Goal: Task Accomplishment & Management: Manage account settings

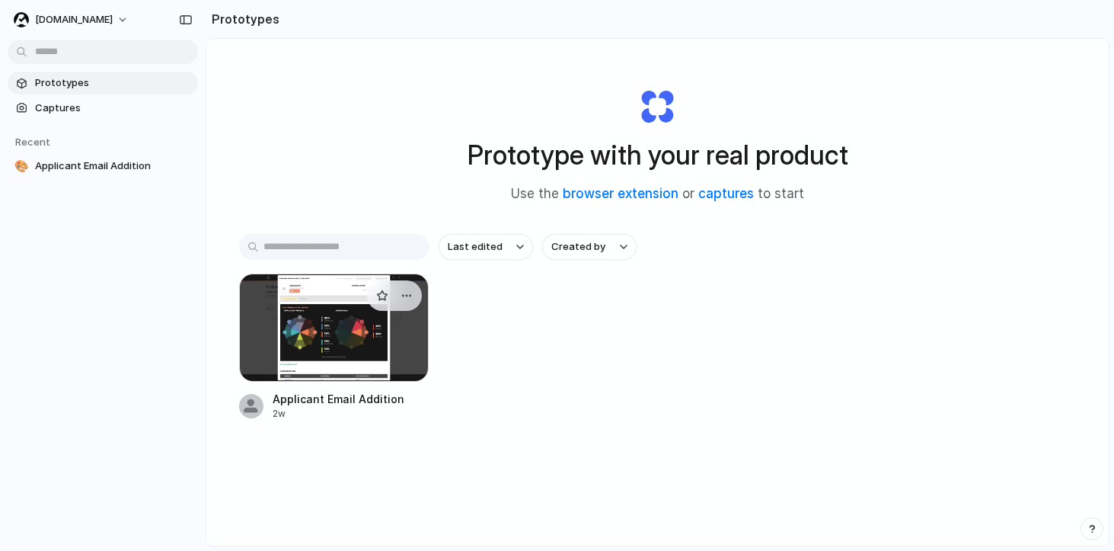
click at [289, 314] on div at bounding box center [334, 327] width 190 height 108
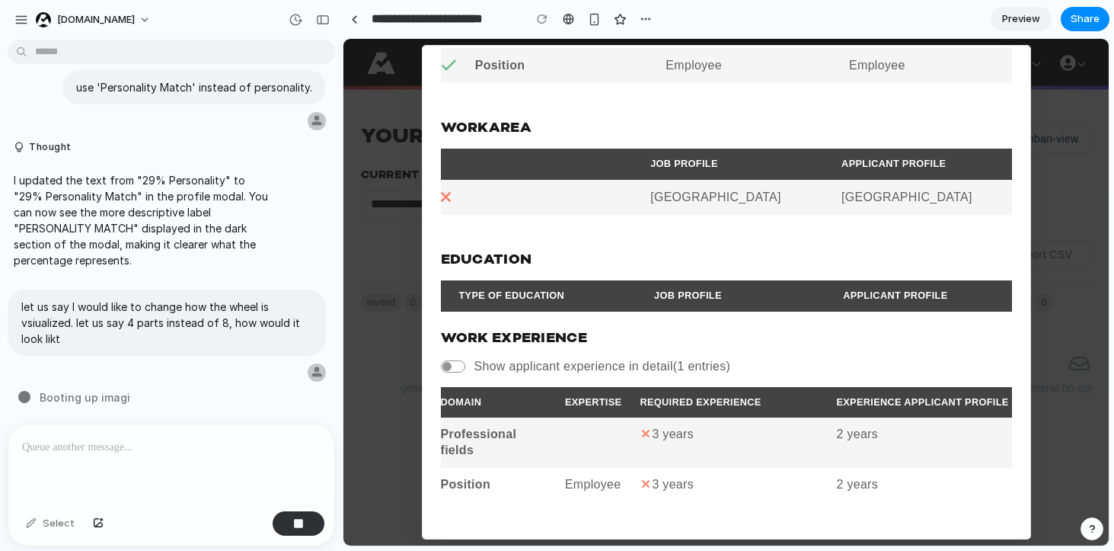
scroll to position [1102, 0]
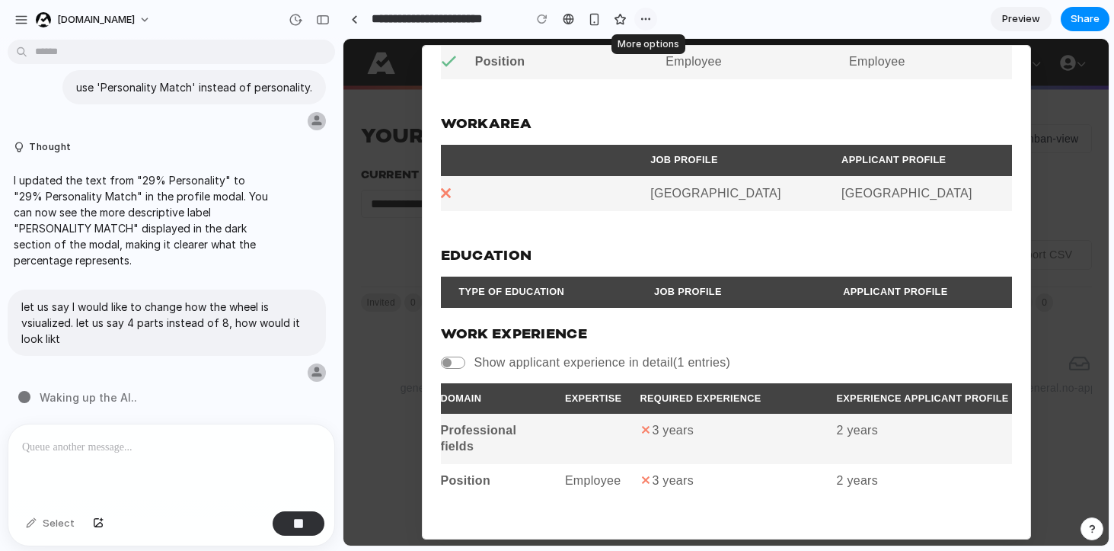
click at [644, 27] on button "button" at bounding box center [646, 19] width 23 height 23
click at [644, 27] on div "Duplicate Delete" at bounding box center [557, 275] width 1114 height 551
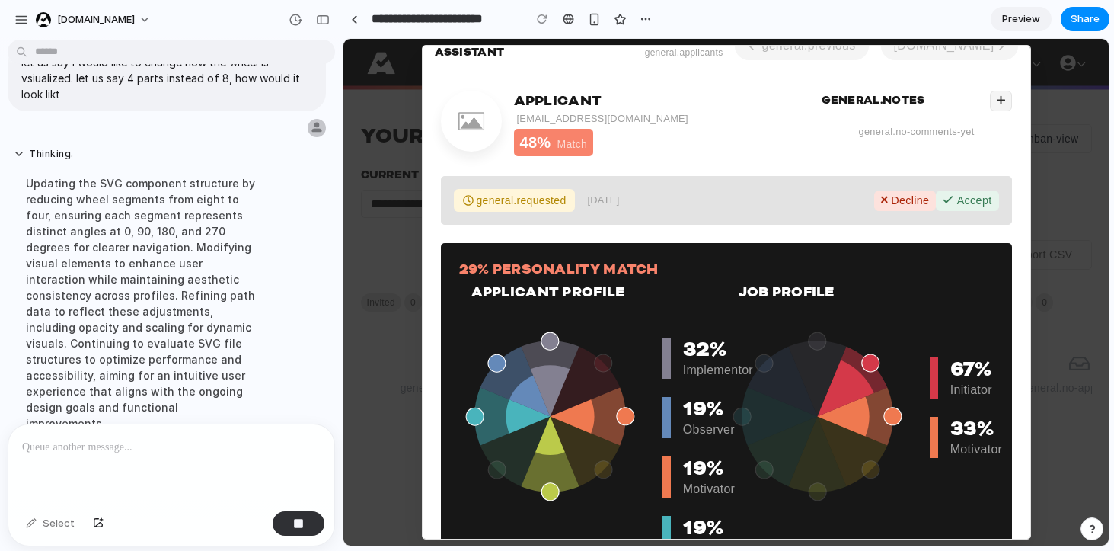
scroll to position [520, 0]
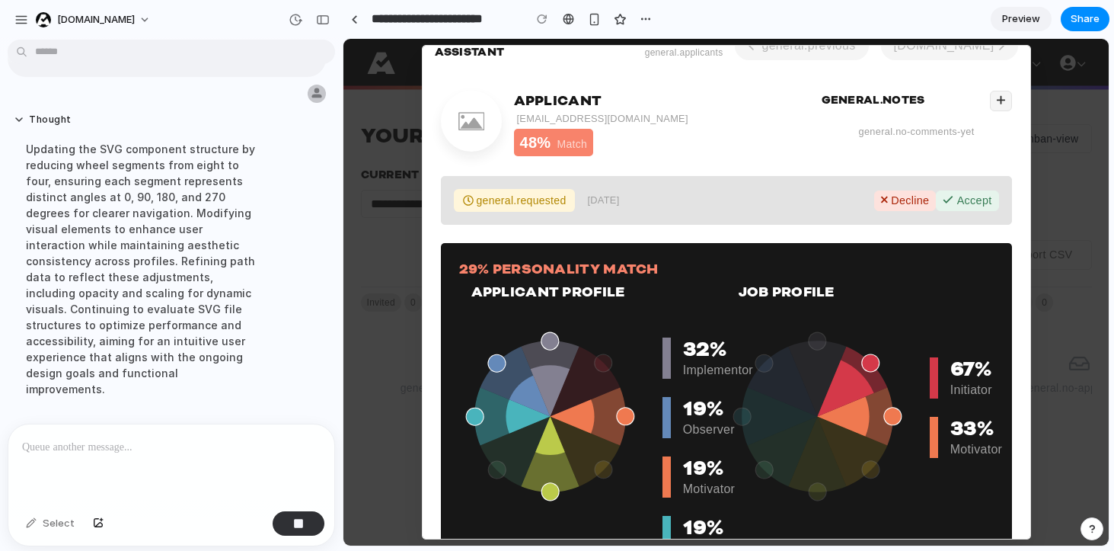
click at [155, 443] on p at bounding box center [171, 447] width 299 height 18
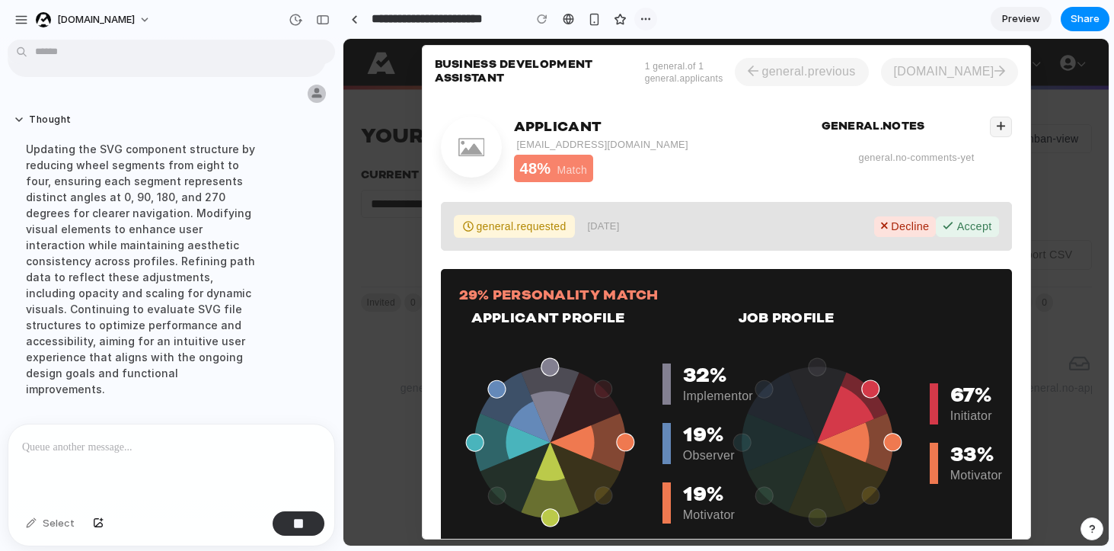
click at [650, 13] on div "button" at bounding box center [646, 19] width 12 height 12
click at [701, 24] on div "Duplicate Delete" at bounding box center [557, 275] width 1114 height 551
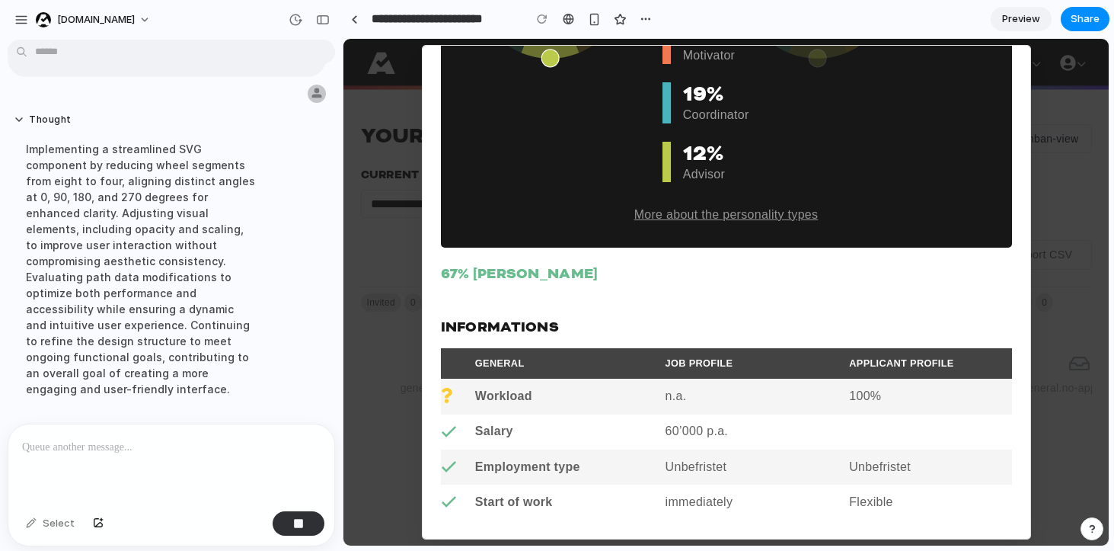
scroll to position [358, 0]
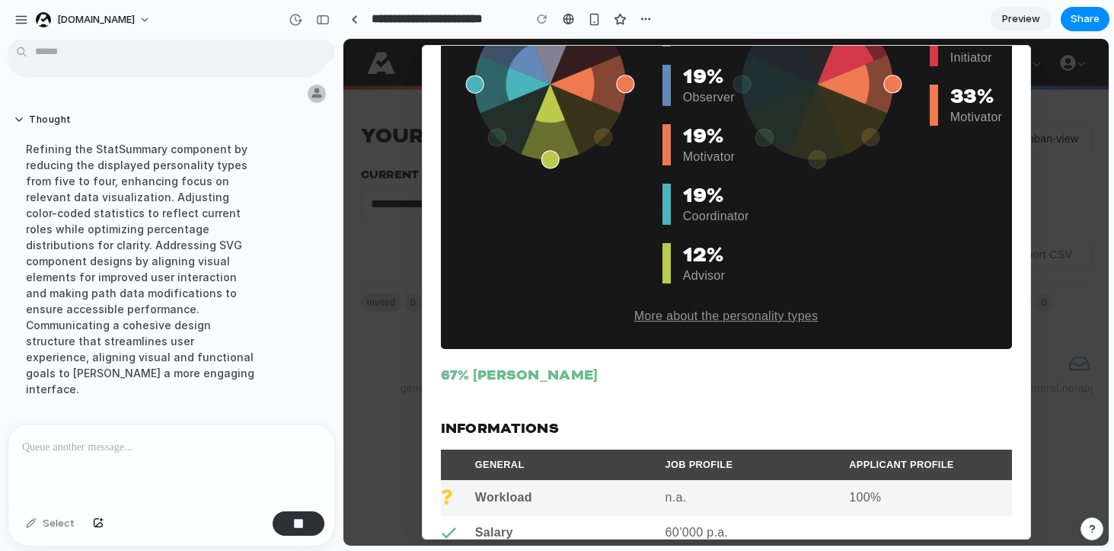
click at [115, 466] on div at bounding box center [171, 464] width 326 height 81
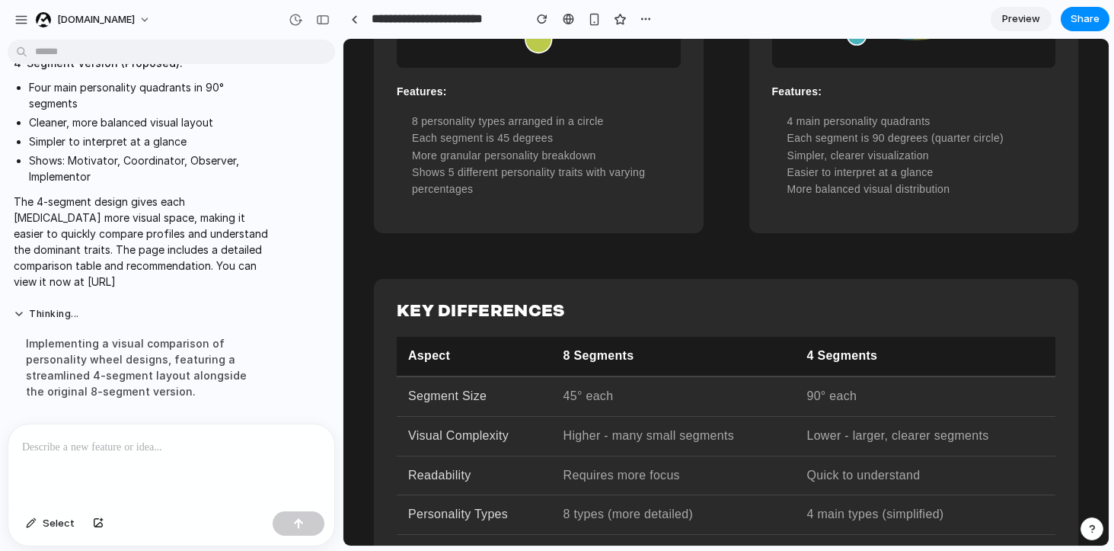
scroll to position [625, 0]
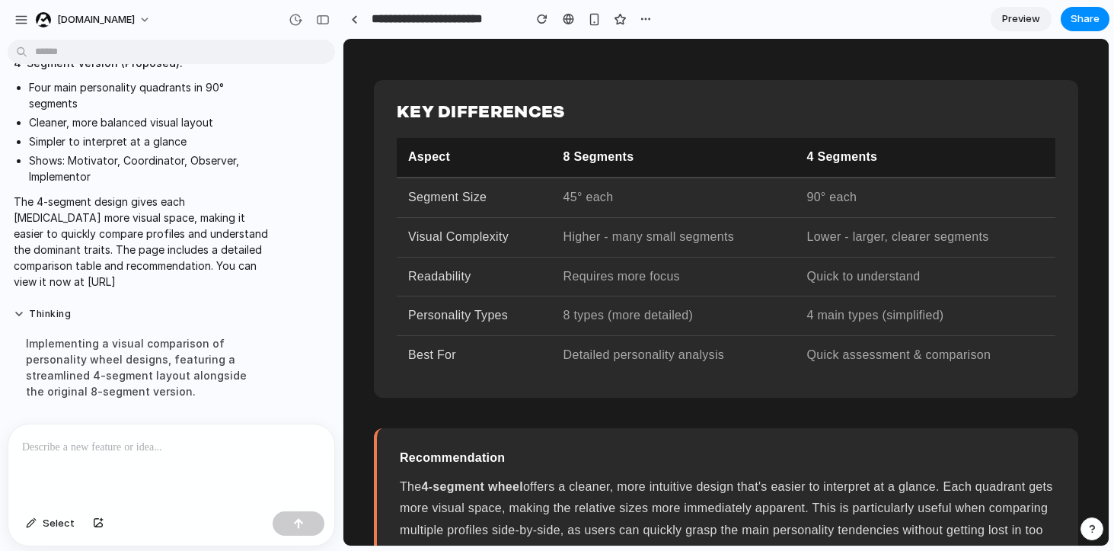
click at [1030, 22] on span "Preview" at bounding box center [1021, 18] width 38 height 15
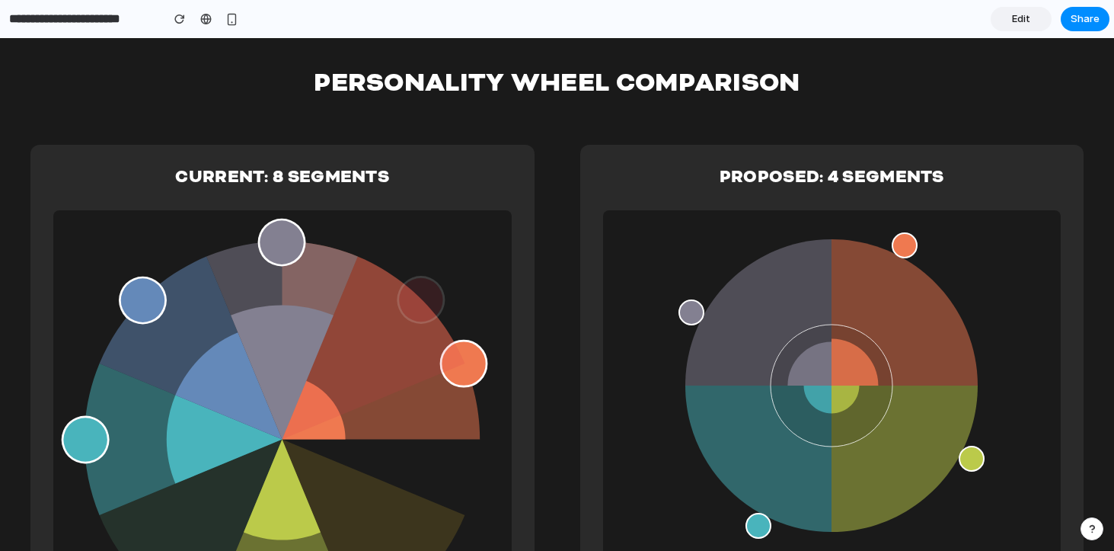
scroll to position [252, 0]
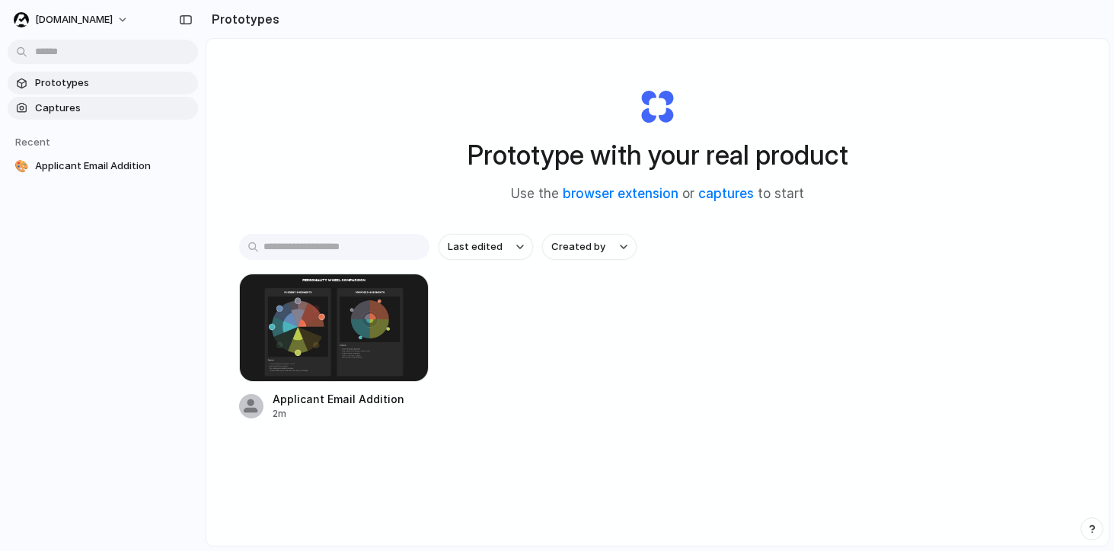
click at [86, 106] on span "Captures" at bounding box center [113, 108] width 157 height 15
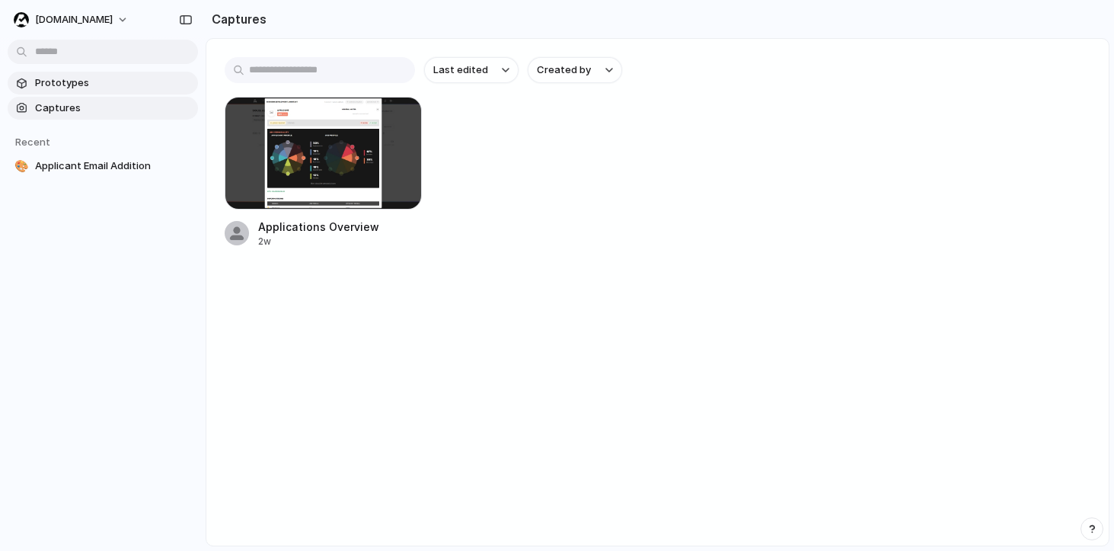
click at [95, 92] on link "Prototypes" at bounding box center [103, 83] width 190 height 23
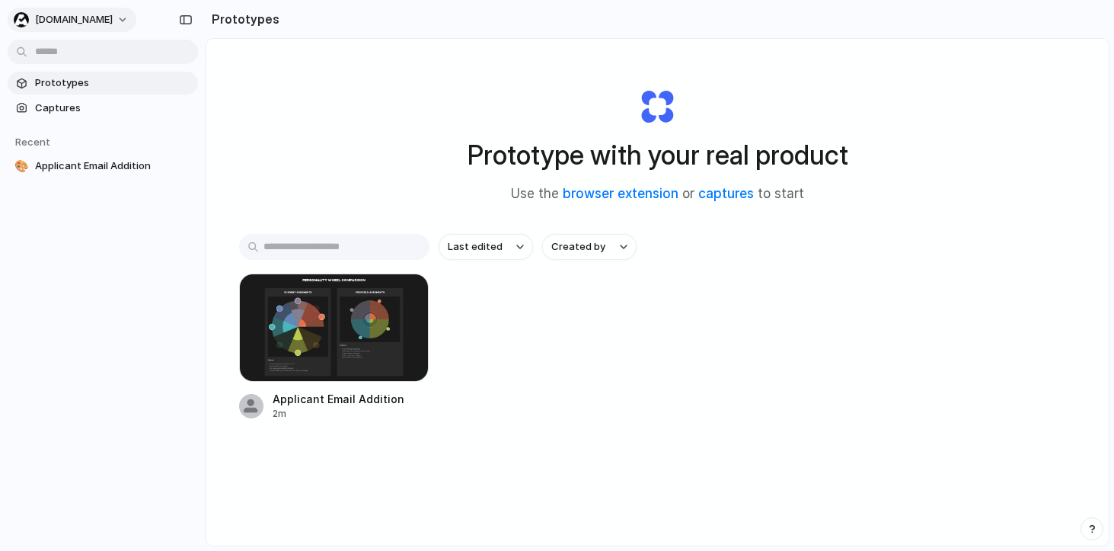
click at [109, 16] on button "Apropos.jobs" at bounding box center [72, 20] width 129 height 24
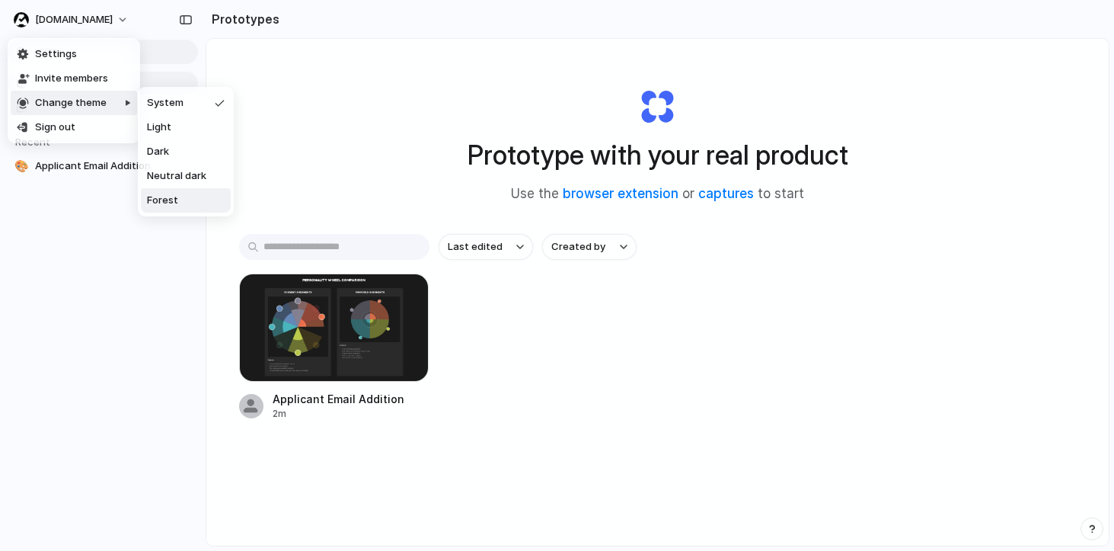
click at [160, 193] on span "Forest" at bounding box center [162, 200] width 31 height 15
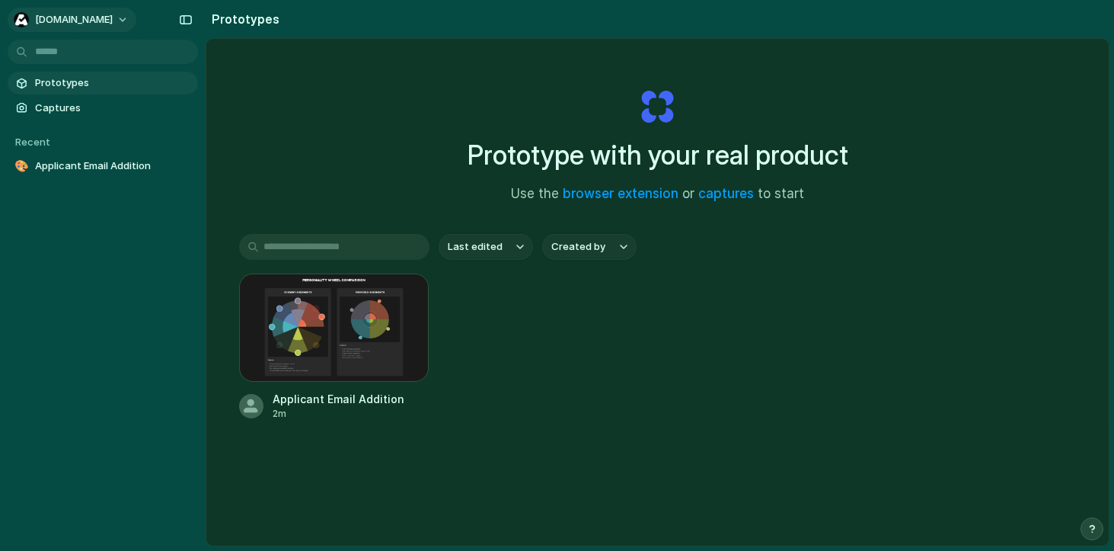
click at [91, 19] on span "Apropos.jobs" at bounding box center [74, 19] width 78 height 15
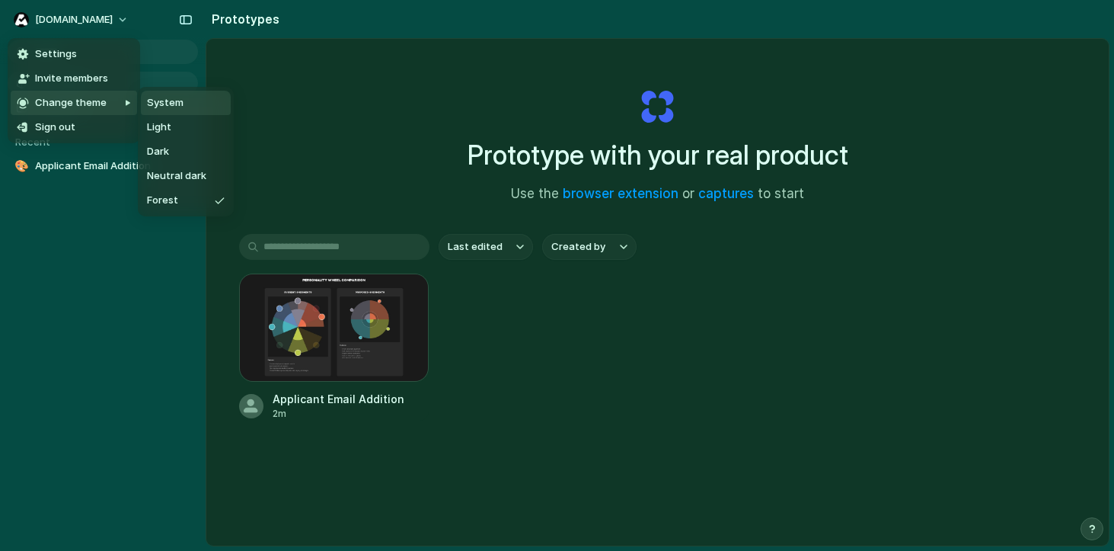
click at [74, 99] on div at bounding box center [106, 151] width 64 height 129
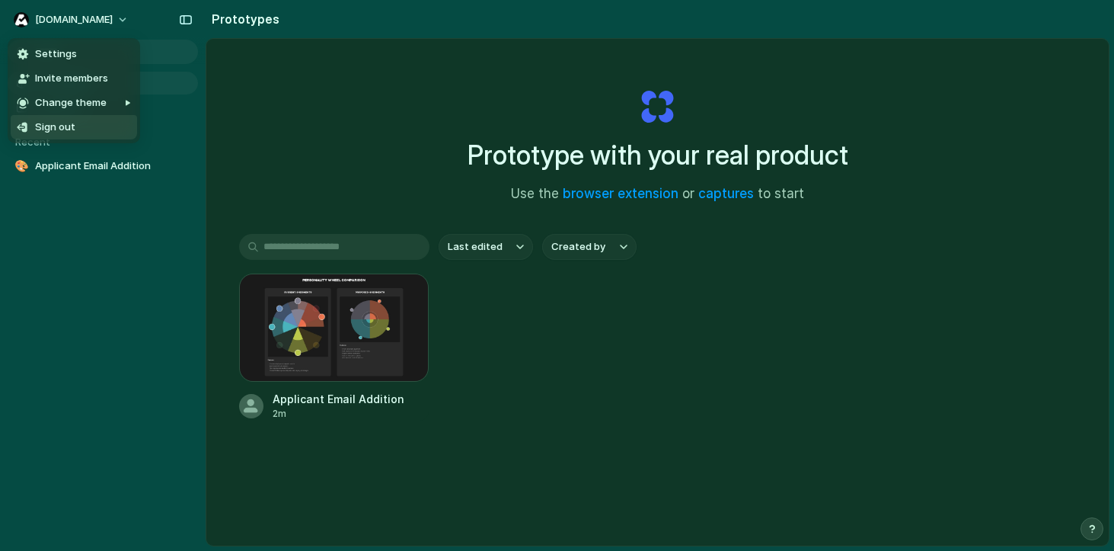
click at [69, 124] on span "Sign out" at bounding box center [55, 127] width 40 height 15
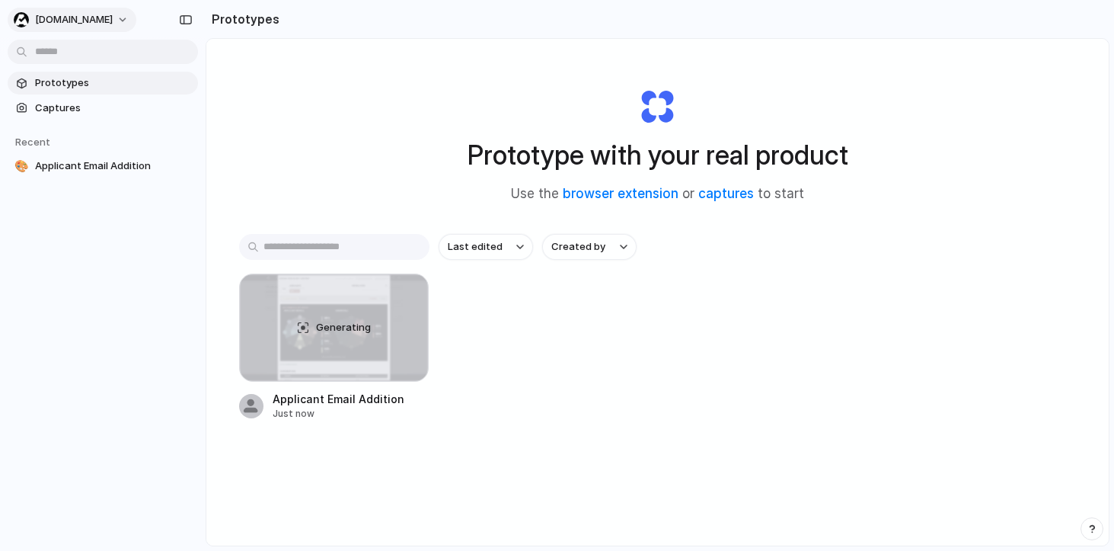
click at [105, 14] on button "Apropos.jobs" at bounding box center [72, 20] width 129 height 24
click at [402, 115] on div "Settings Invite members Change theme Sign out" at bounding box center [557, 275] width 1114 height 551
click at [31, 108] on link "Captures" at bounding box center [103, 108] width 190 height 23
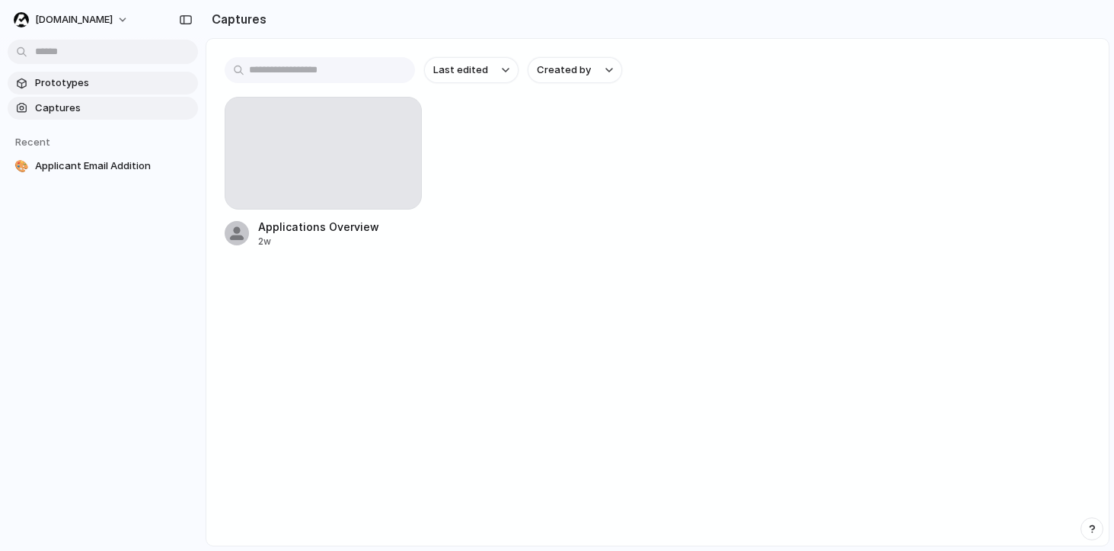
click at [46, 83] on span "Prototypes" at bounding box center [113, 82] width 157 height 15
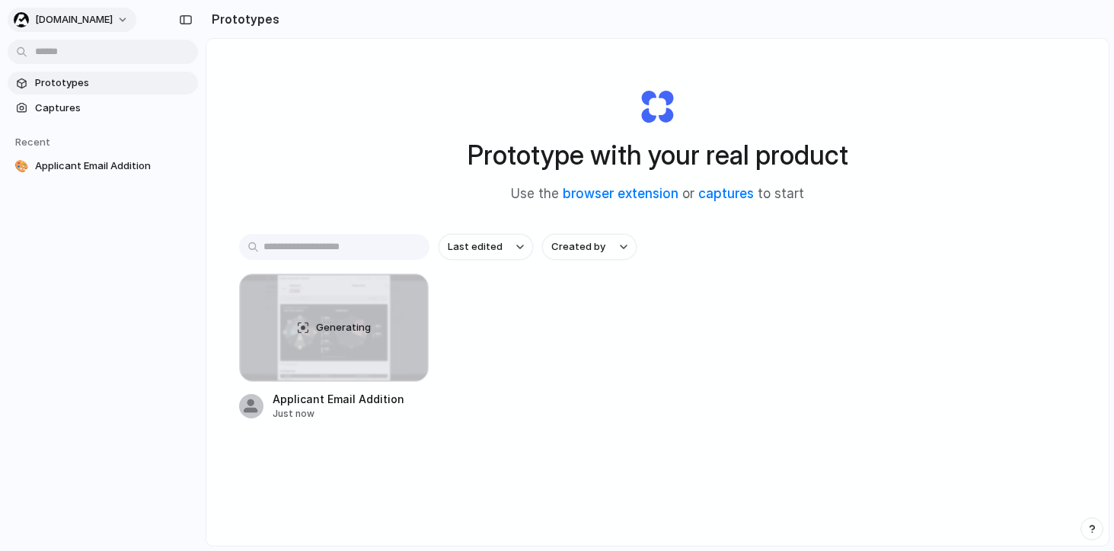
click at [85, 14] on span "[DOMAIN_NAME]" at bounding box center [74, 19] width 78 height 15
click at [88, 53] on li "Settings" at bounding box center [74, 54] width 126 height 24
click at [112, 17] on button "Apropos.jobs" at bounding box center [72, 20] width 129 height 24
click at [112, 17] on div "Settings Invite members Change theme Sign out" at bounding box center [557, 275] width 1114 height 551
click at [89, 17] on span "Apropos.jobs" at bounding box center [74, 19] width 78 height 15
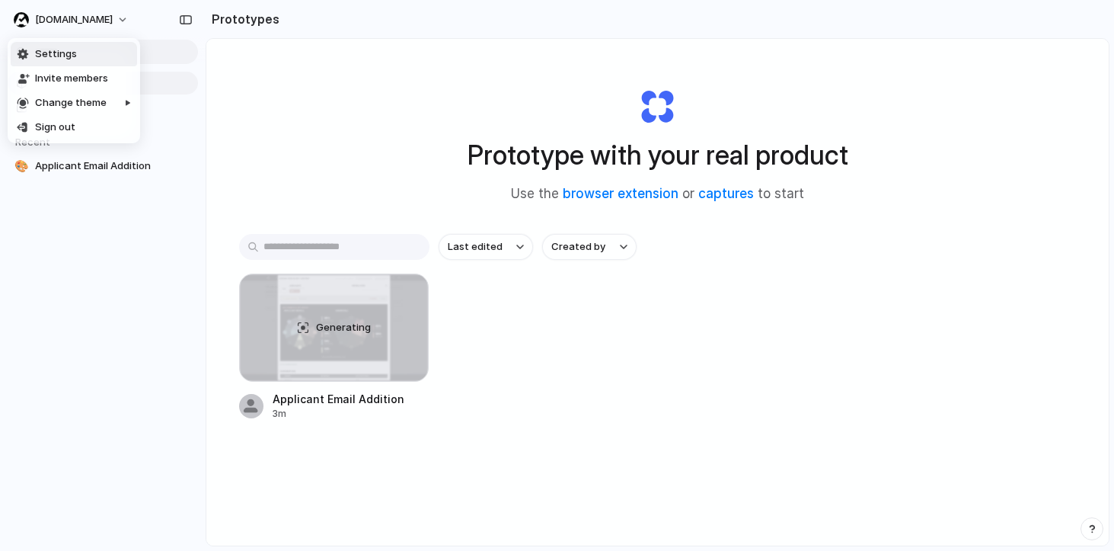
click at [78, 53] on li "Settings" at bounding box center [74, 54] width 126 height 24
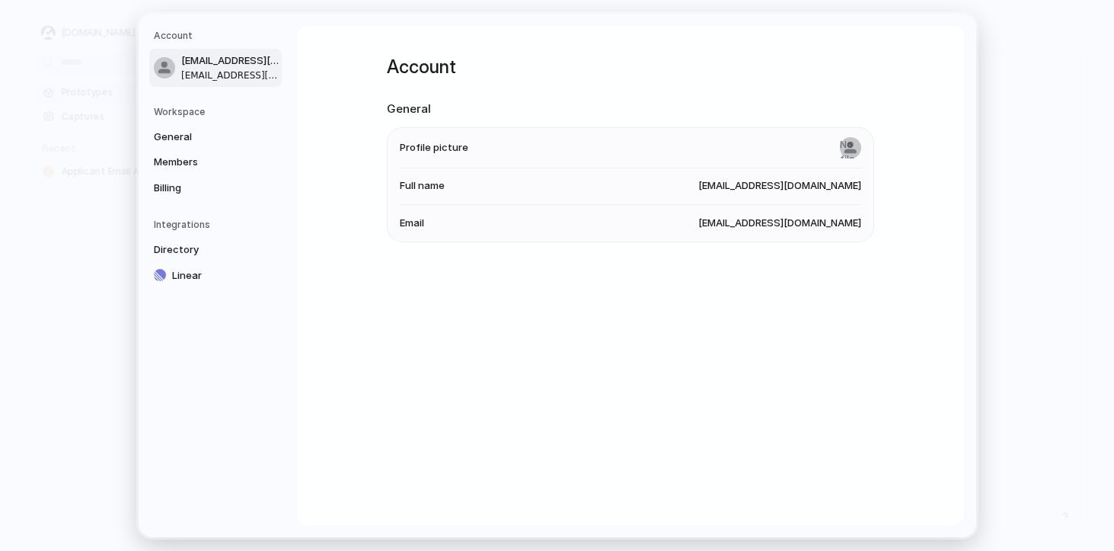
click at [191, 221] on h5 "Integrations" at bounding box center [218, 225] width 128 height 14
click at [178, 245] on span "Directory" at bounding box center [203, 249] width 98 height 15
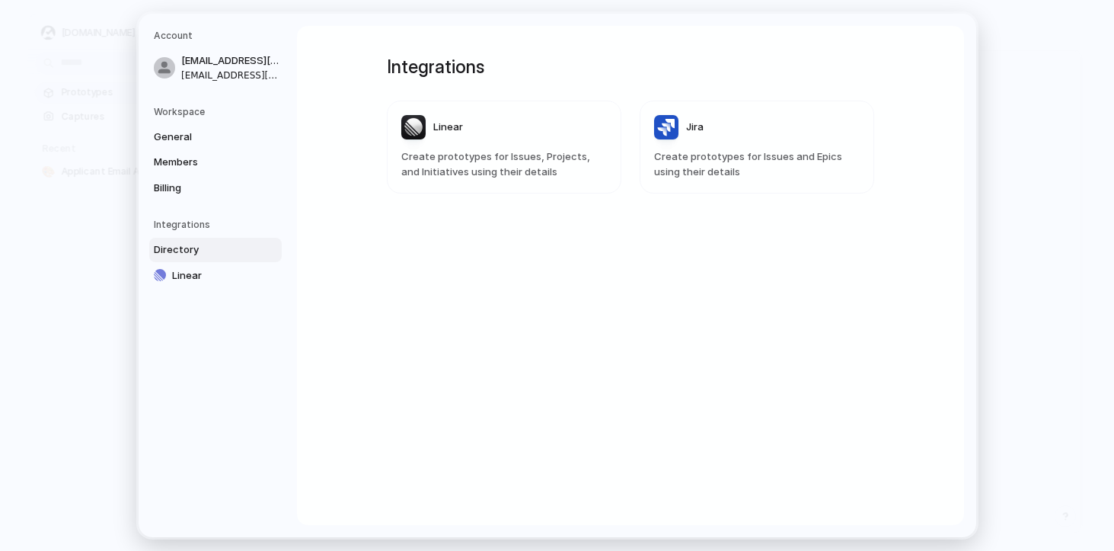
click at [491, 246] on div "Integrations Linear Create prototypes for Issues, Projects, and Initiatives usi…" at bounding box center [631, 275] width 542 height 499
